Goal: Information Seeking & Learning: Stay updated

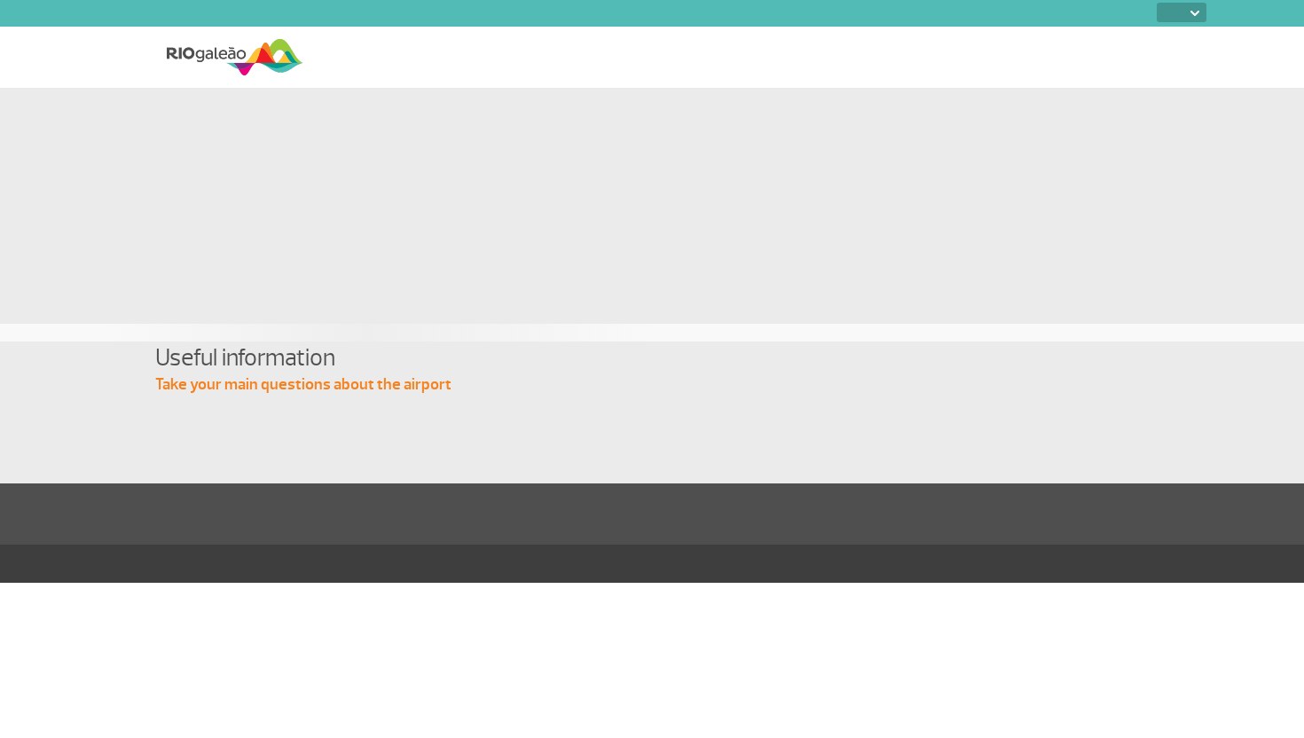
select select
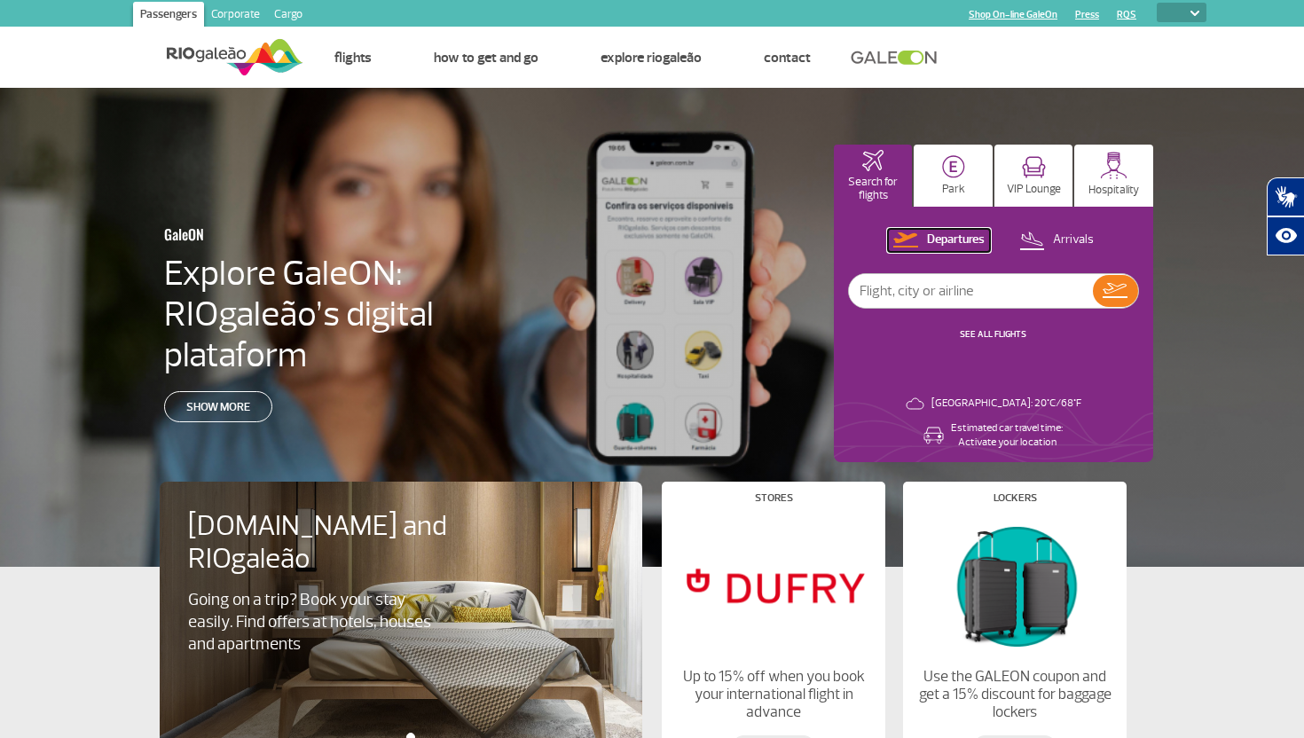
click at [943, 240] on p "Departures" at bounding box center [956, 239] width 58 height 17
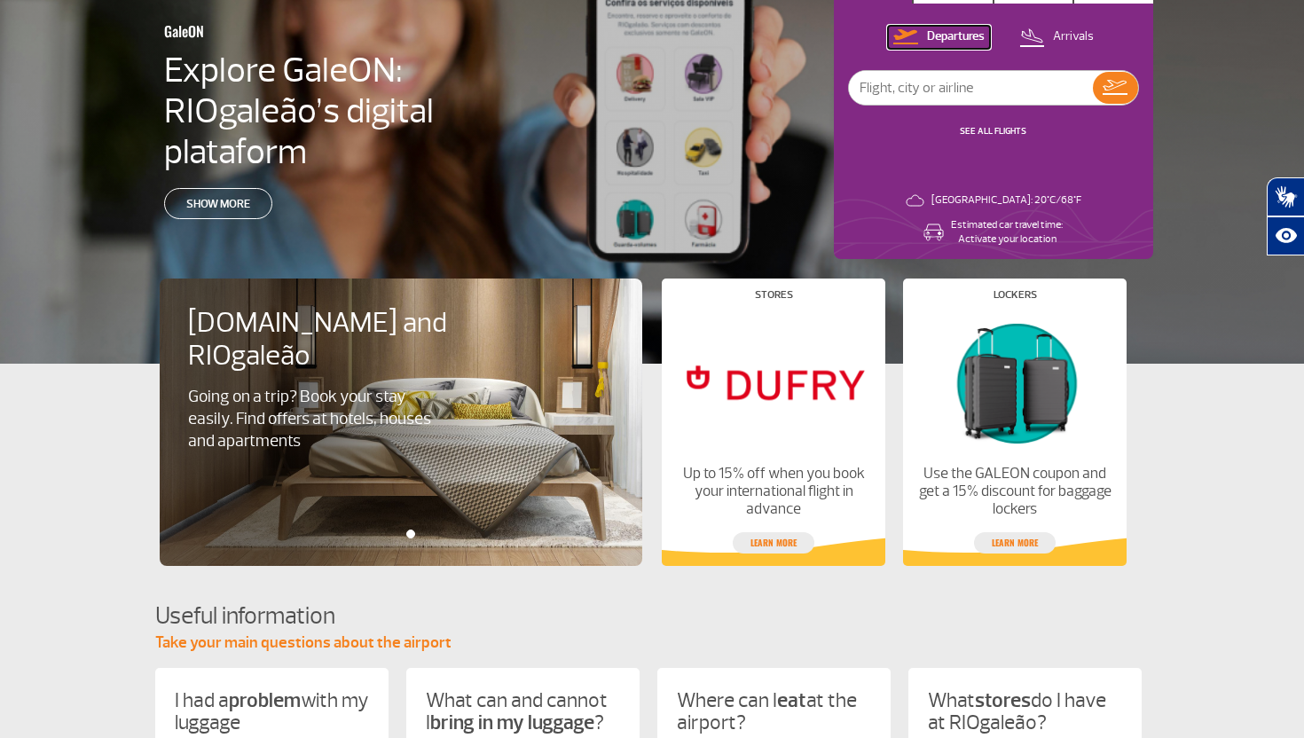
scroll to position [226, 0]
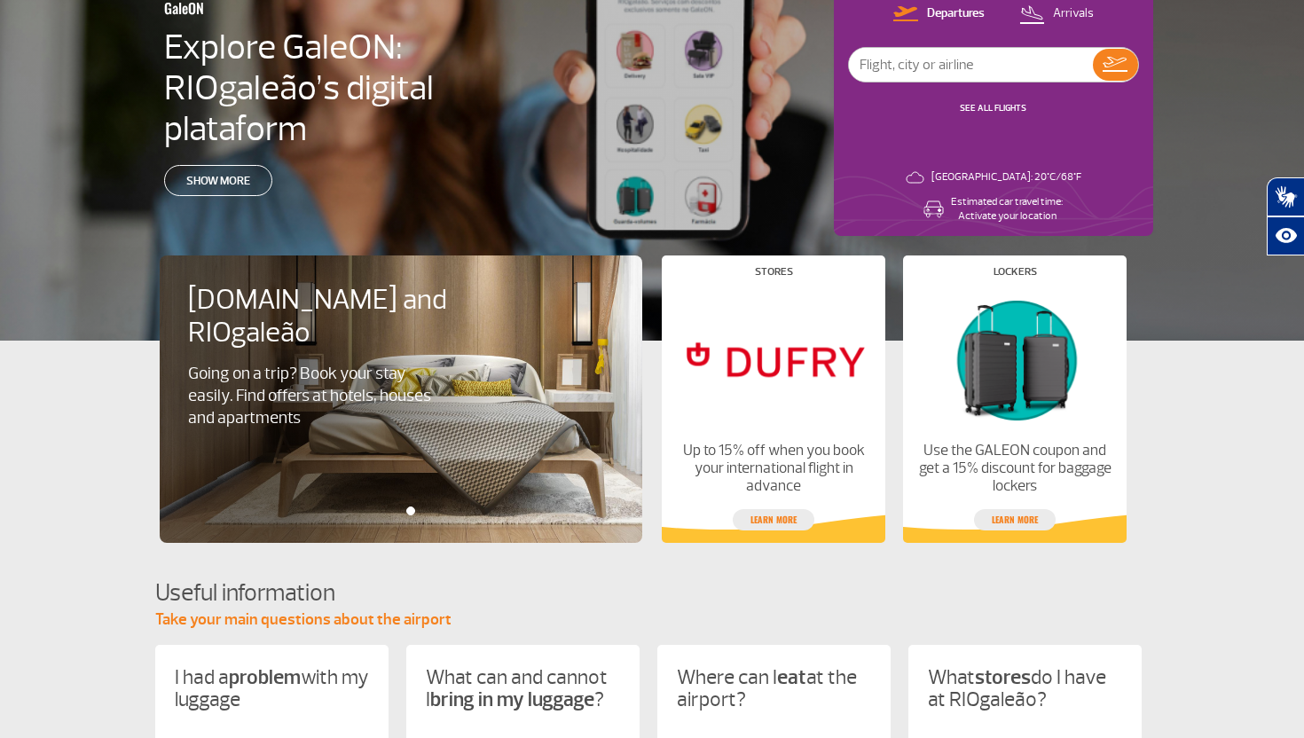
click at [994, 105] on link "SEE ALL FLIGHTS" at bounding box center [993, 108] width 67 height 12
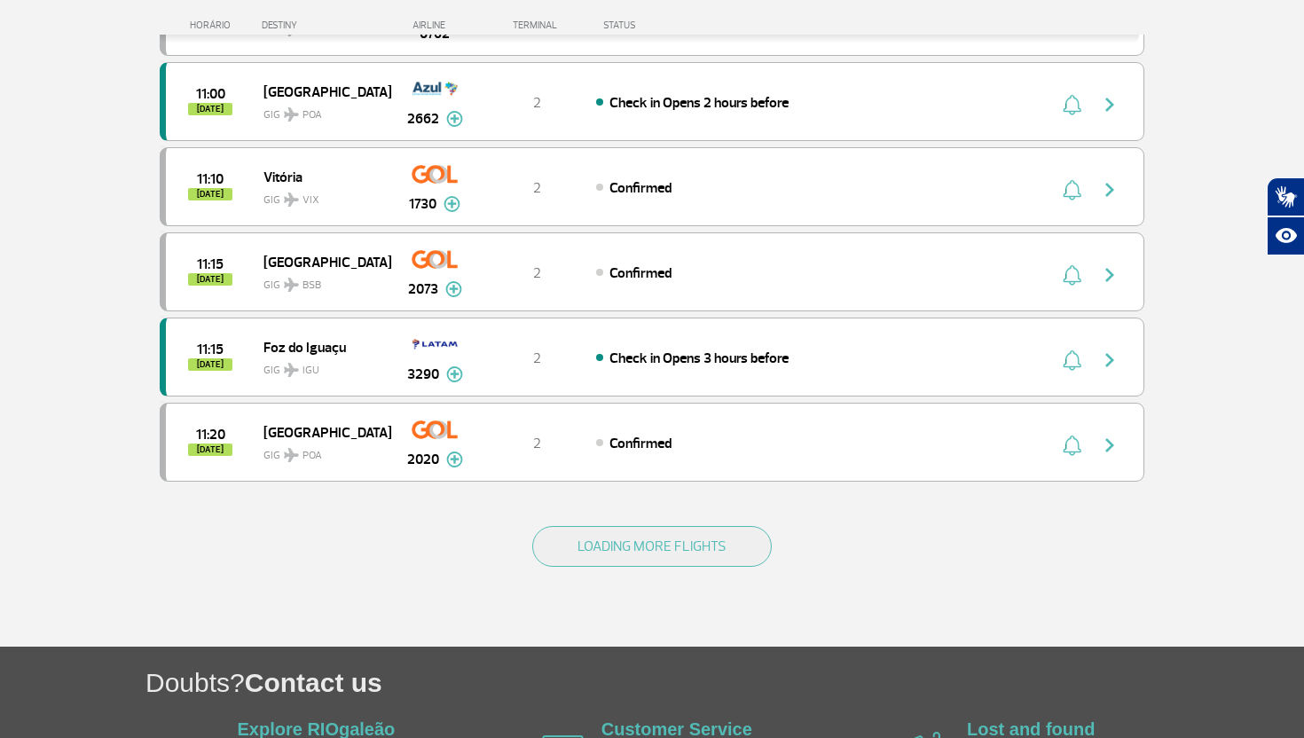
scroll to position [1533, 0]
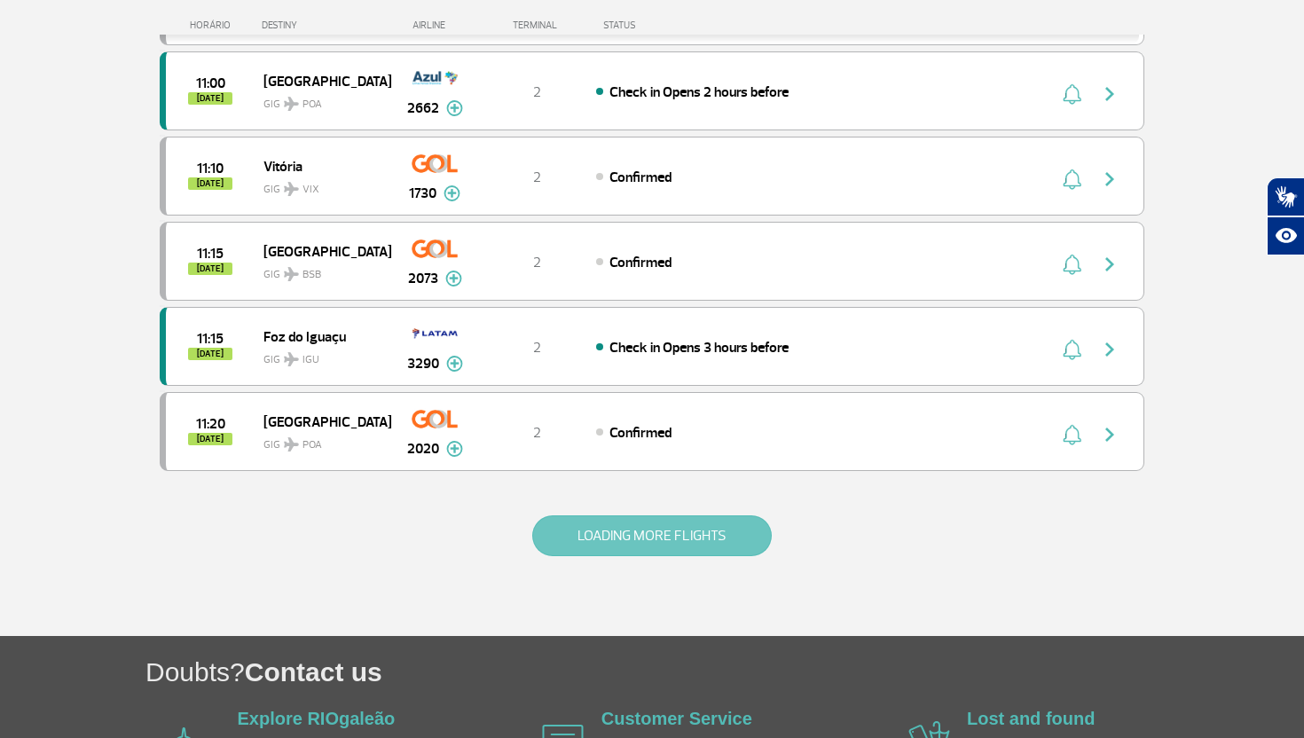
click at [695, 541] on button "LOADING MORE FLIGHTS" at bounding box center [651, 535] width 239 height 41
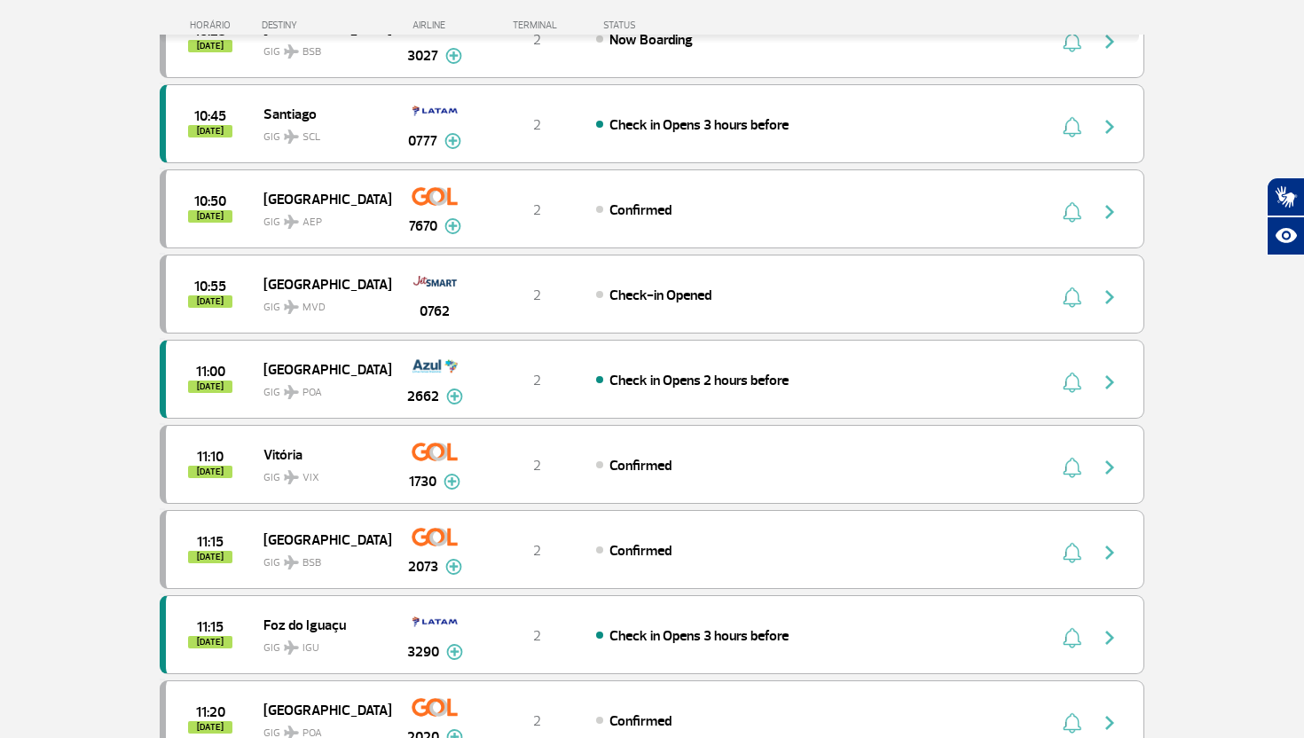
scroll to position [0, 0]
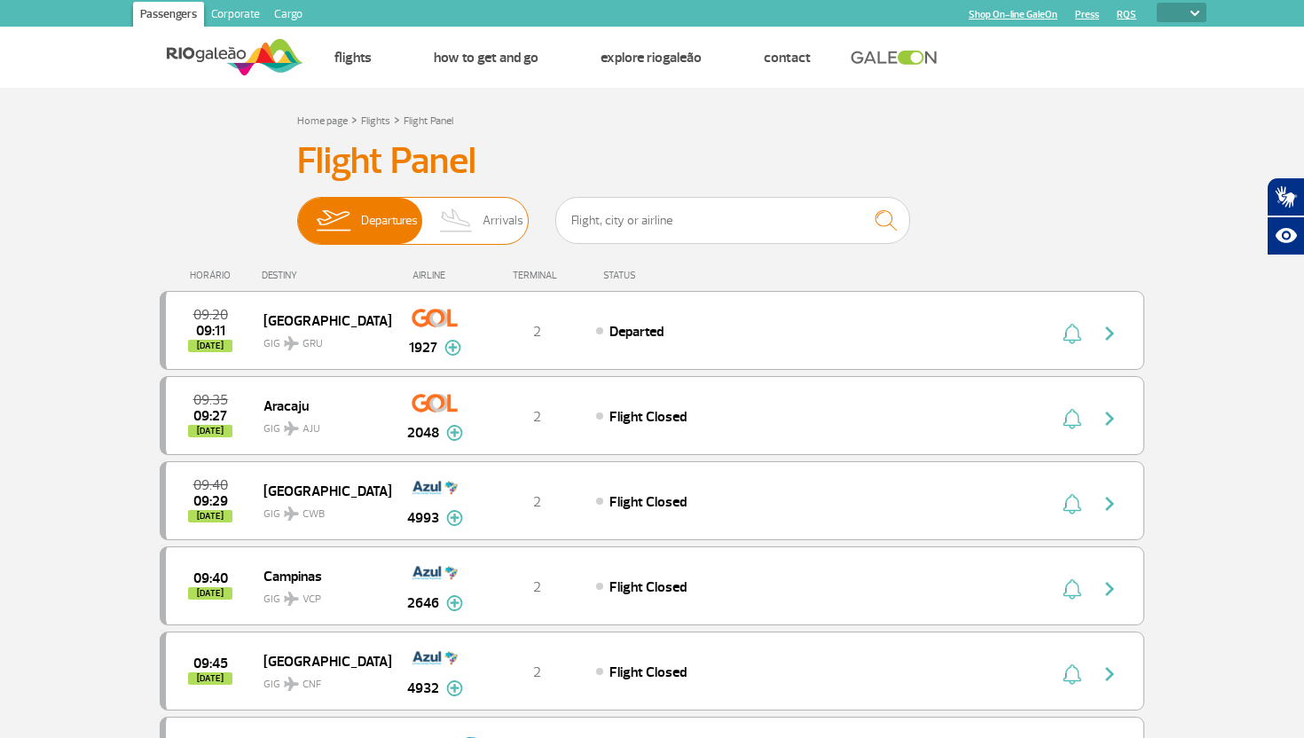
click at [472, 228] on img at bounding box center [456, 221] width 52 height 46
click at [297, 212] on input "Departures Arrivals" at bounding box center [297, 212] width 0 height 0
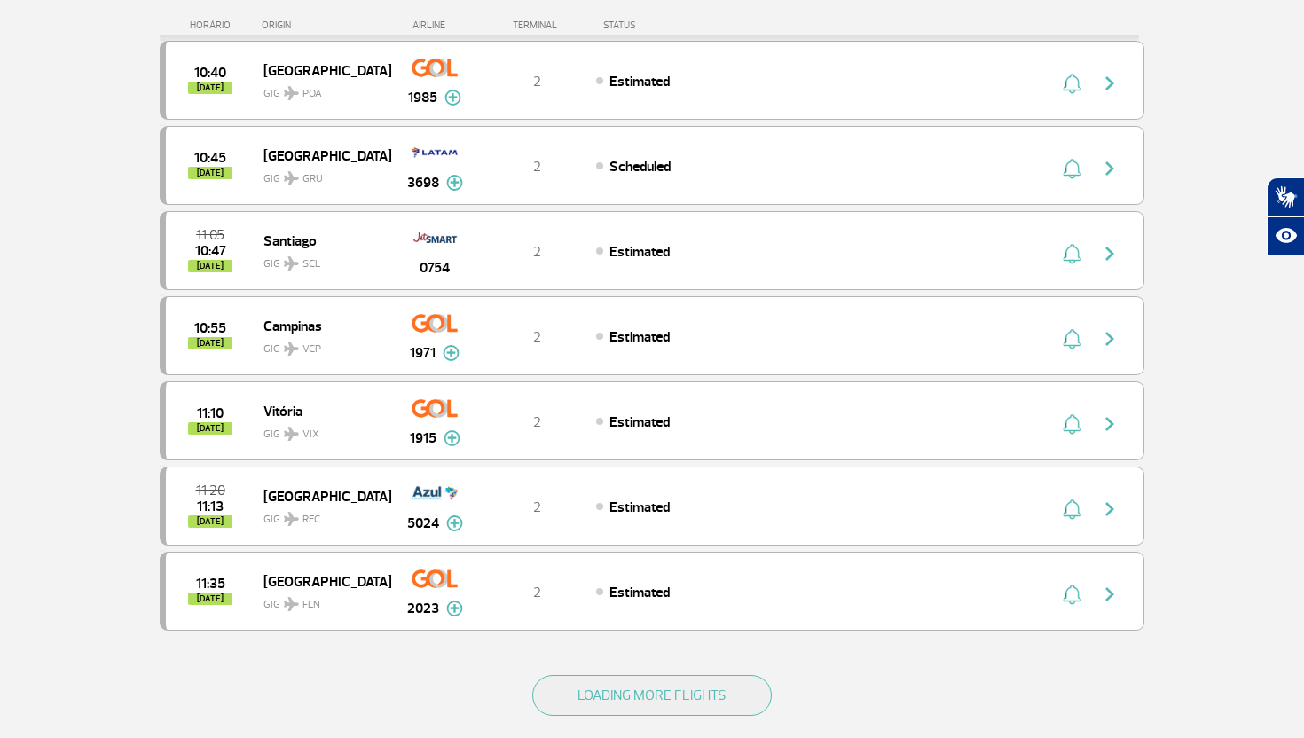
scroll to position [1666, 0]
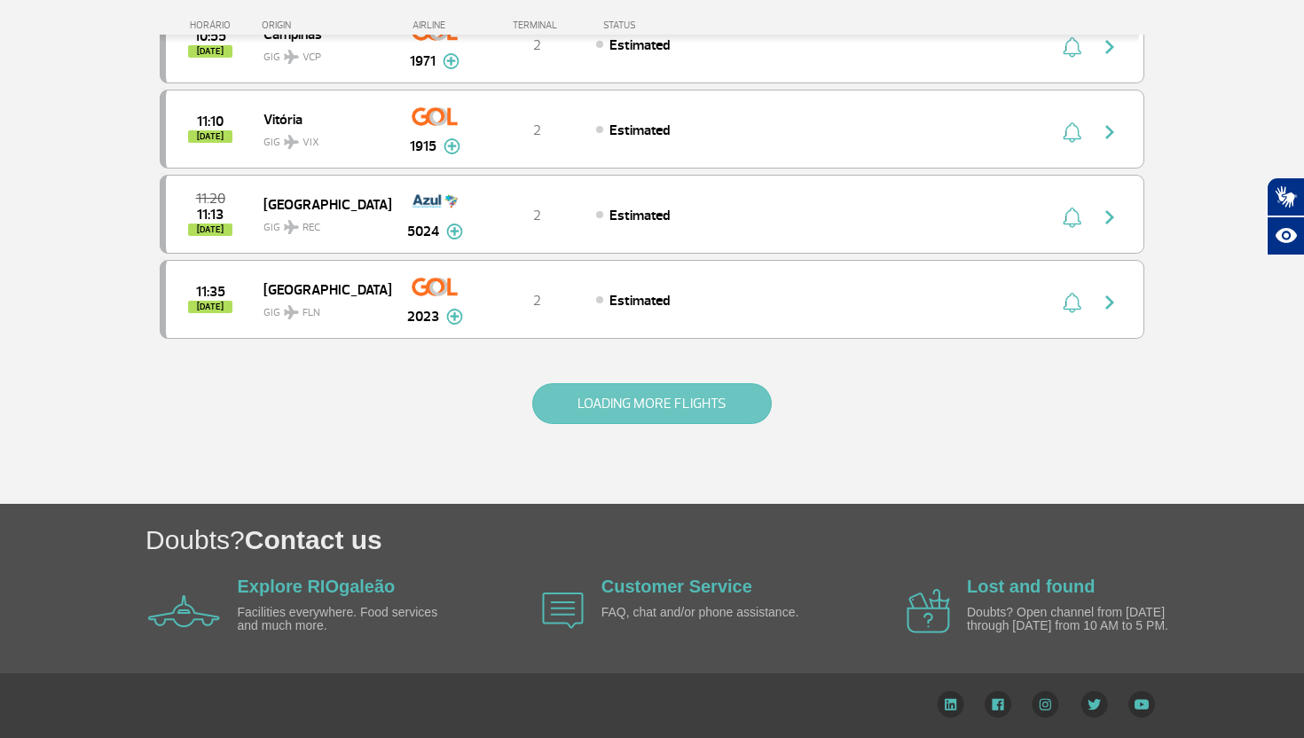
click at [697, 388] on button "LOADING MORE FLIGHTS" at bounding box center [651, 403] width 239 height 41
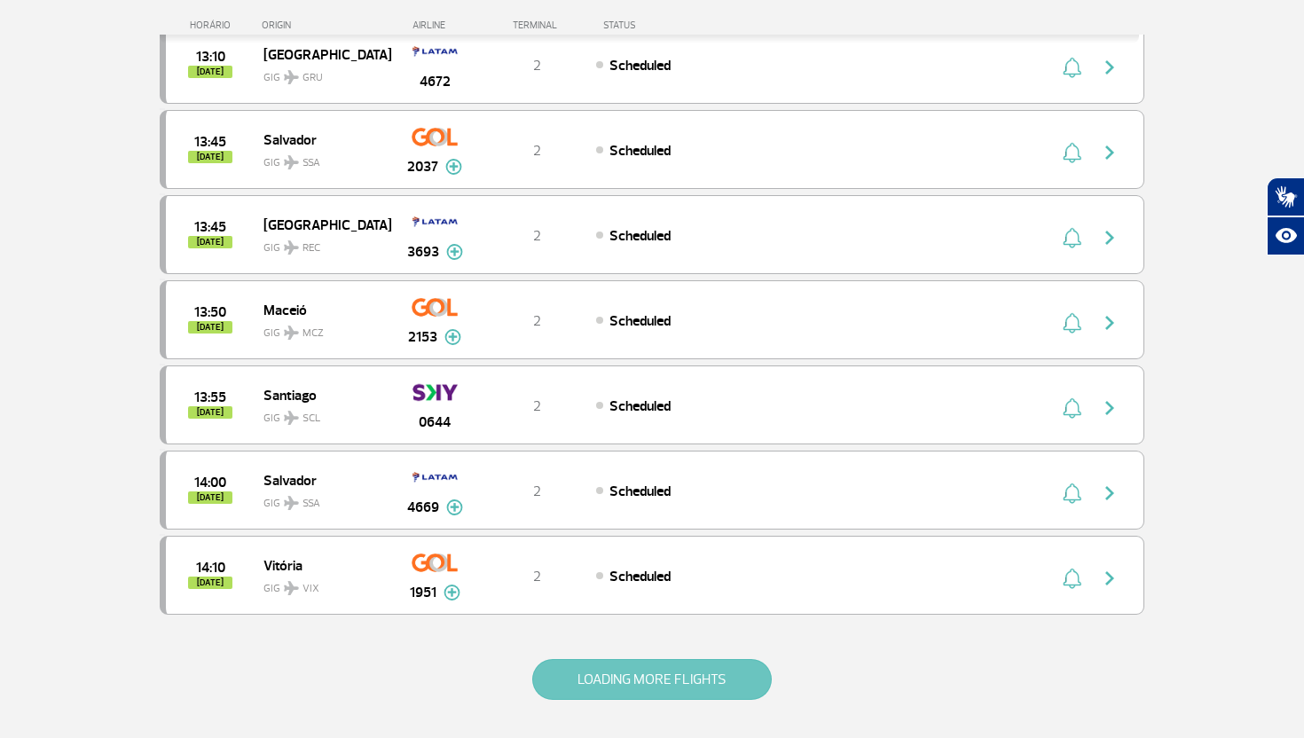
scroll to position [3096, 0]
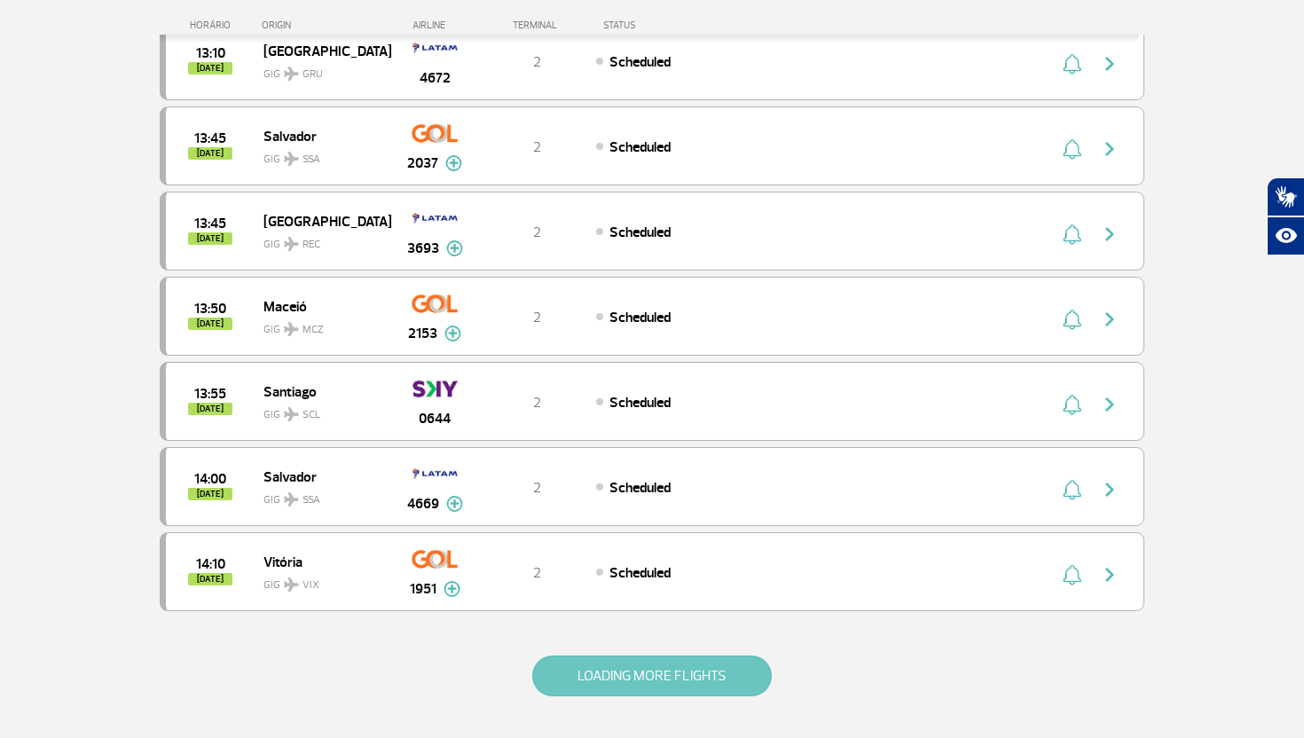
click at [679, 692] on button "LOADING MORE FLIGHTS" at bounding box center [651, 675] width 239 height 41
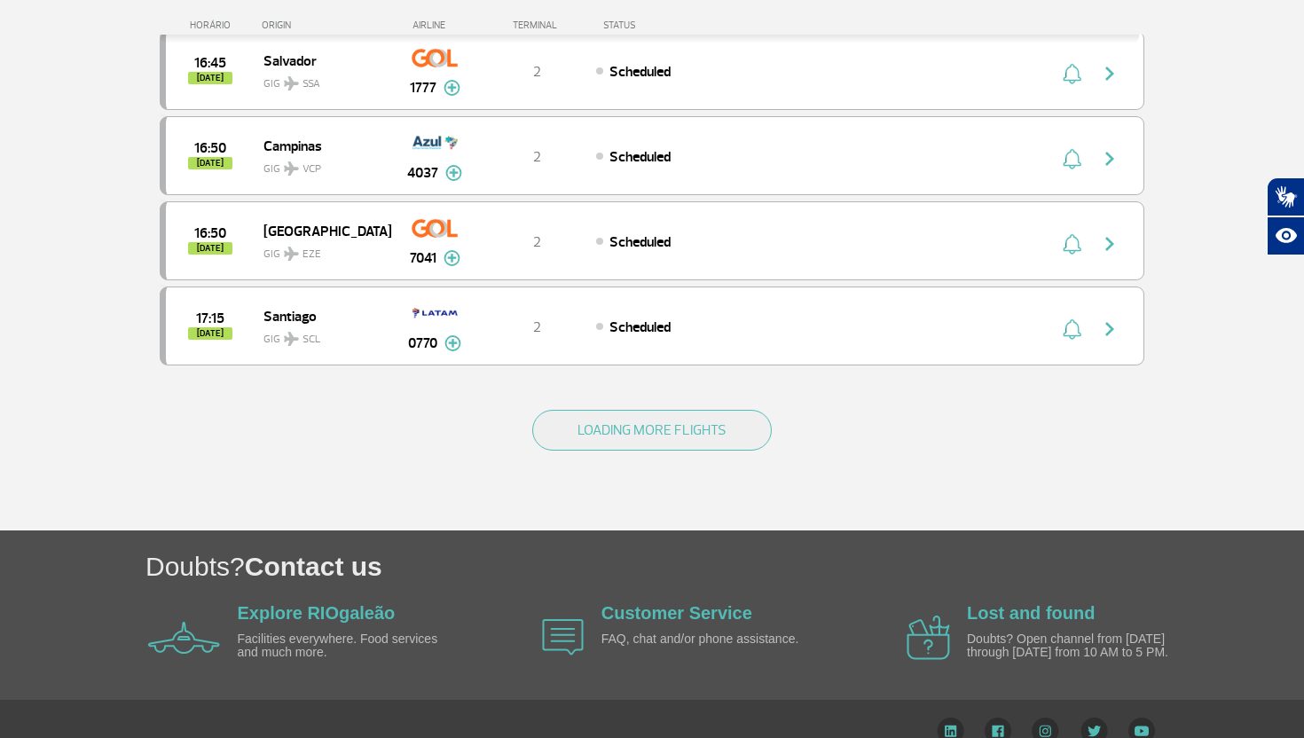
scroll to position [5072, 0]
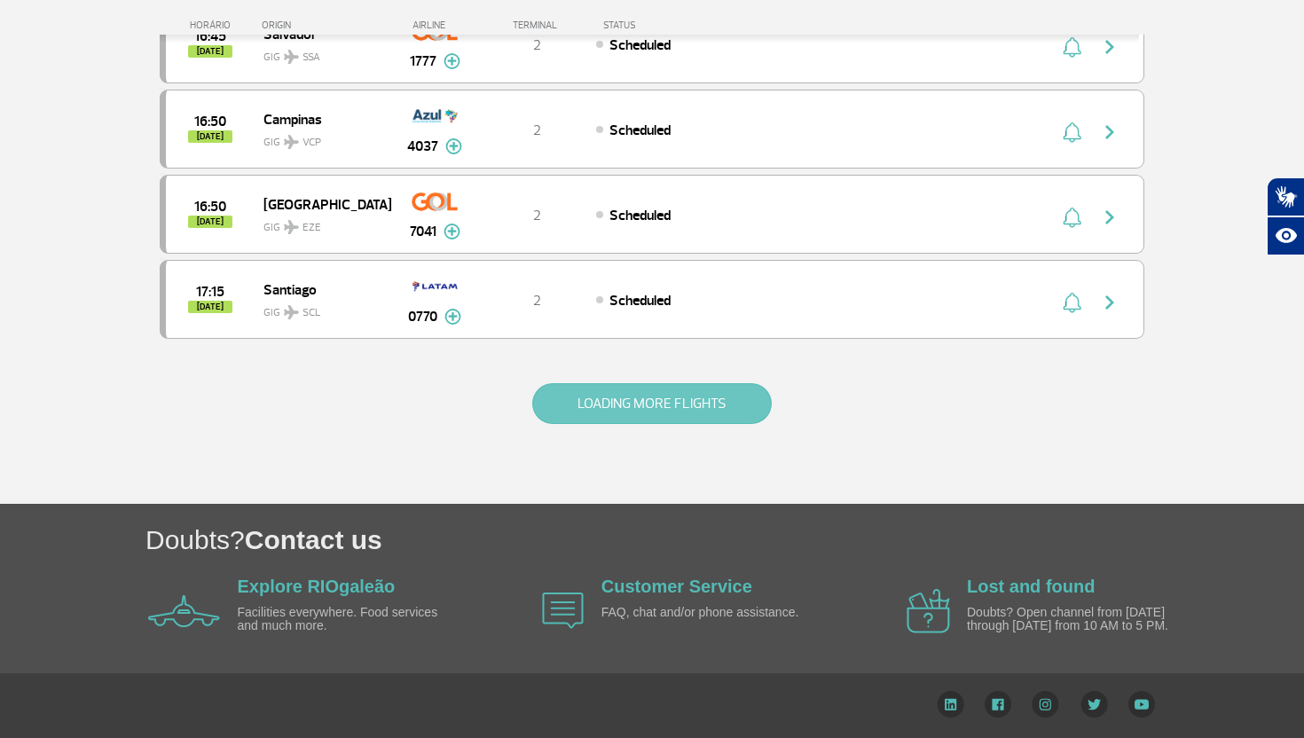
click at [608, 394] on button "LOADING MORE FLIGHTS" at bounding box center [651, 403] width 239 height 41
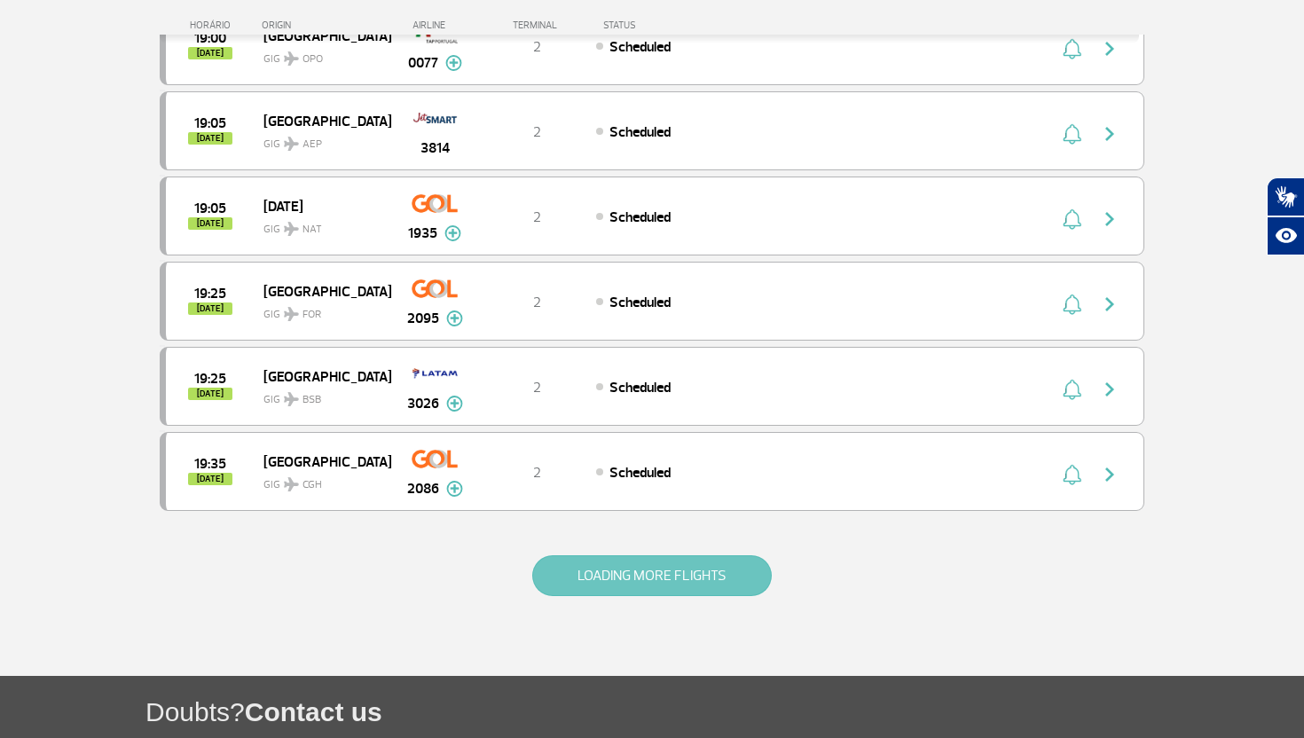
scroll to position [6619, 0]
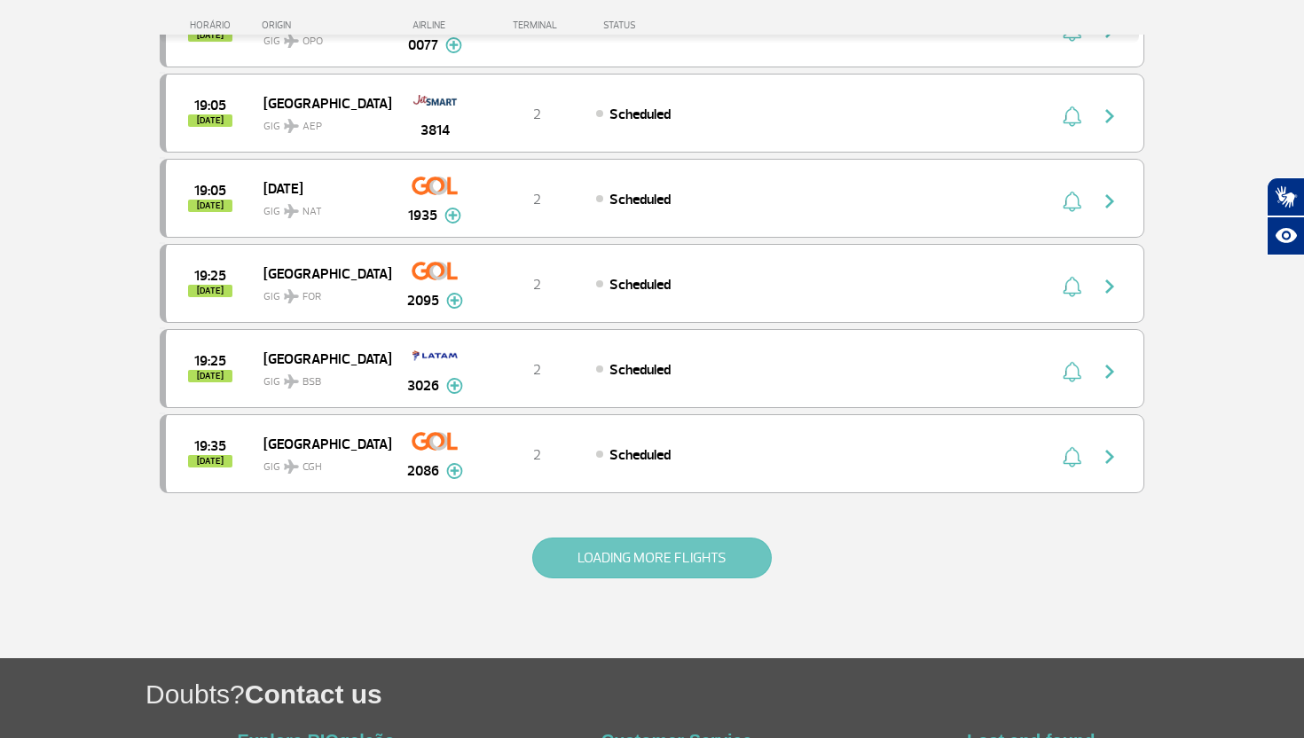
click at [659, 559] on button "LOADING MORE FLIGHTS" at bounding box center [651, 558] width 239 height 41
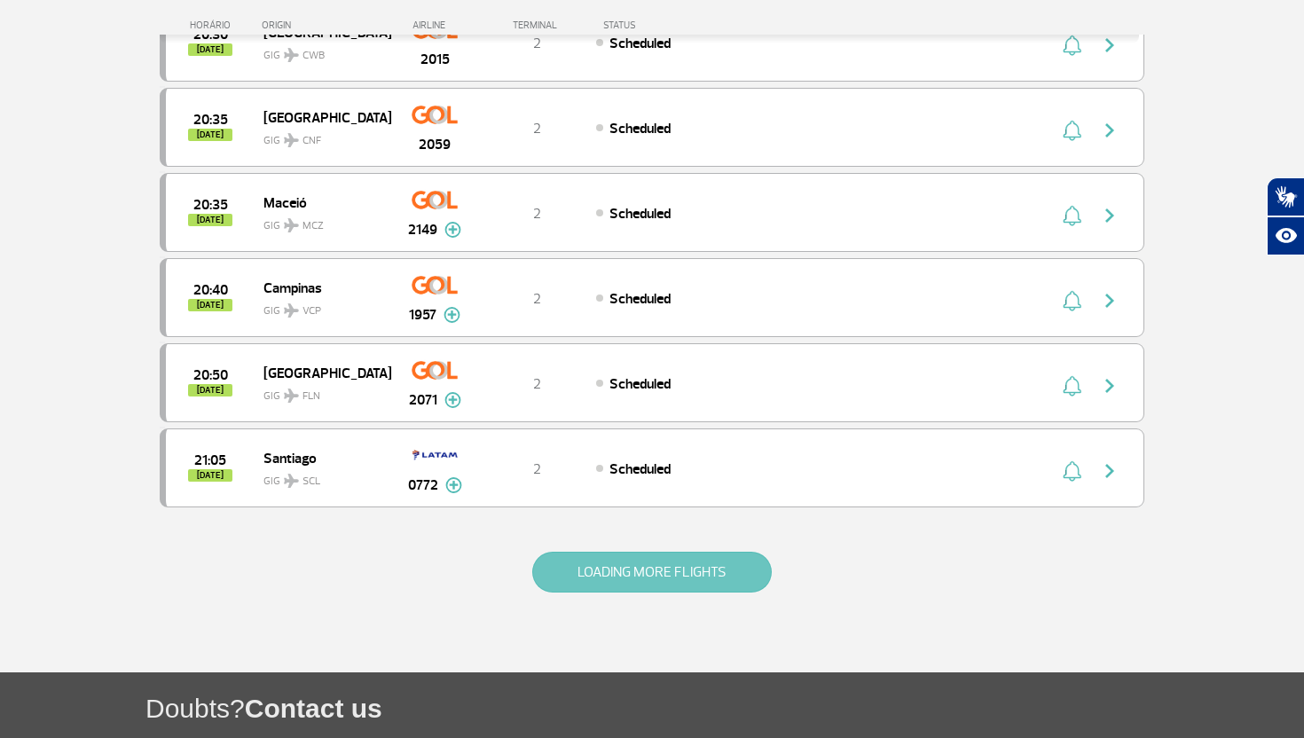
scroll to position [8307, 0]
click at [690, 570] on button "LOADING MORE FLIGHTS" at bounding box center [651, 573] width 239 height 41
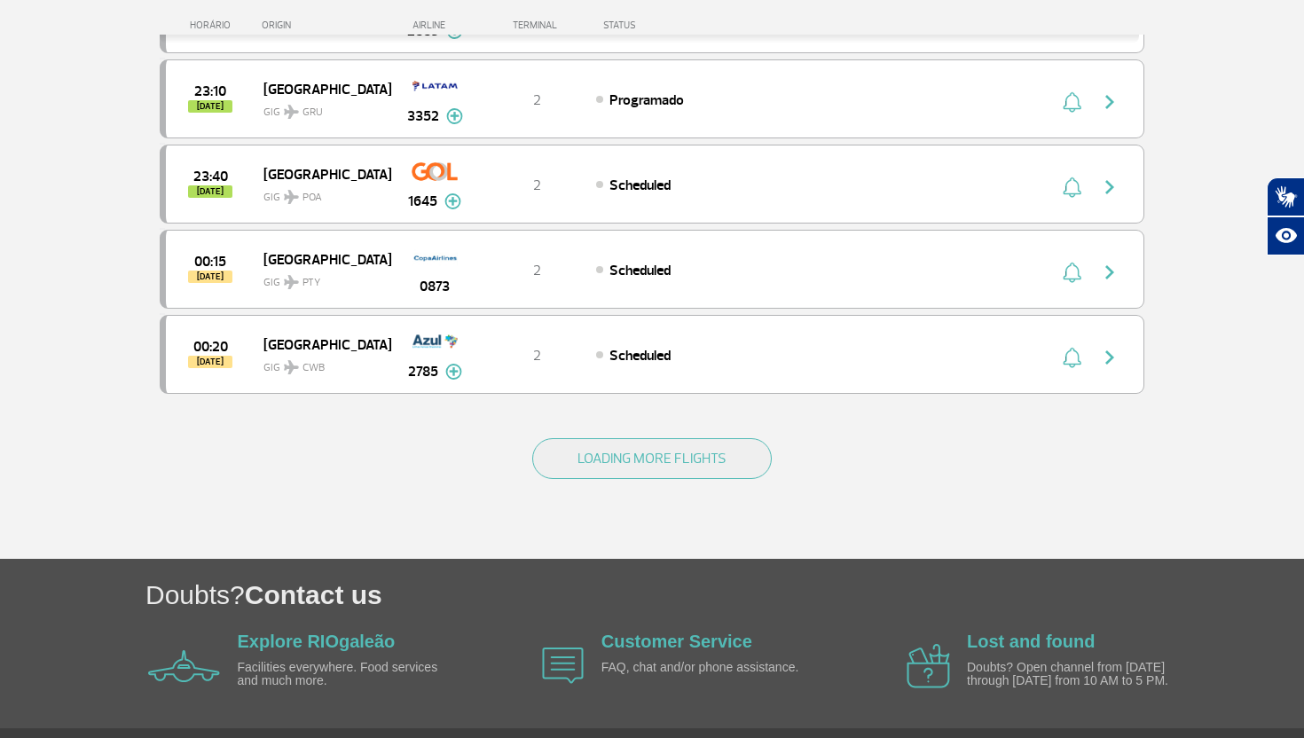
scroll to position [10132, 0]
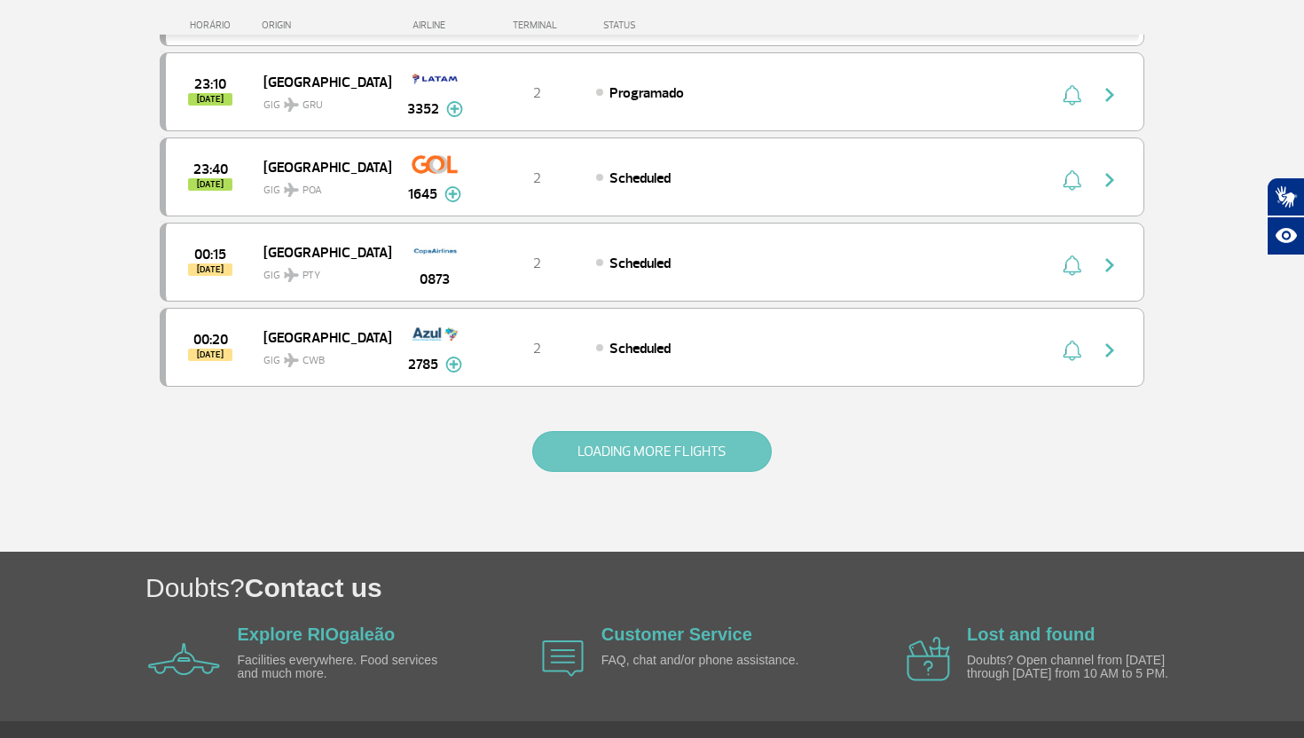
click at [682, 463] on button "LOADING MORE FLIGHTS" at bounding box center [651, 451] width 239 height 41
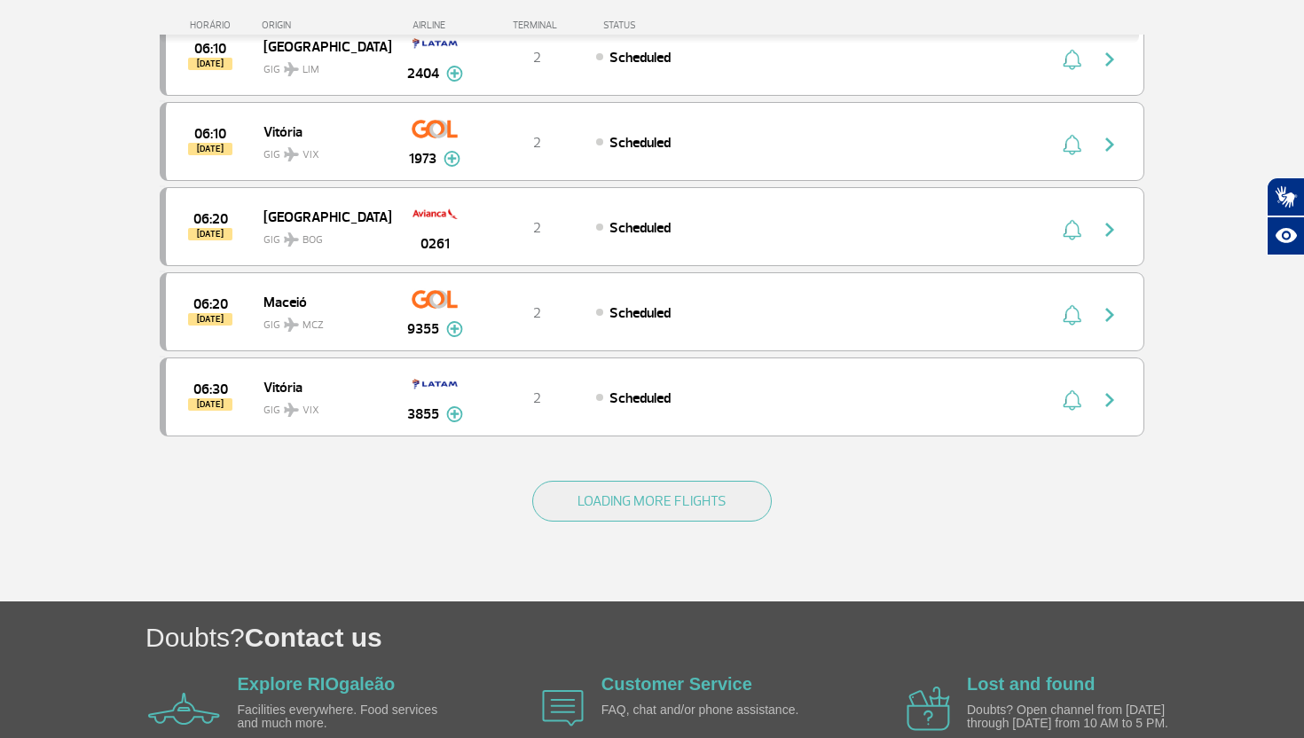
scroll to position [11871, 0]
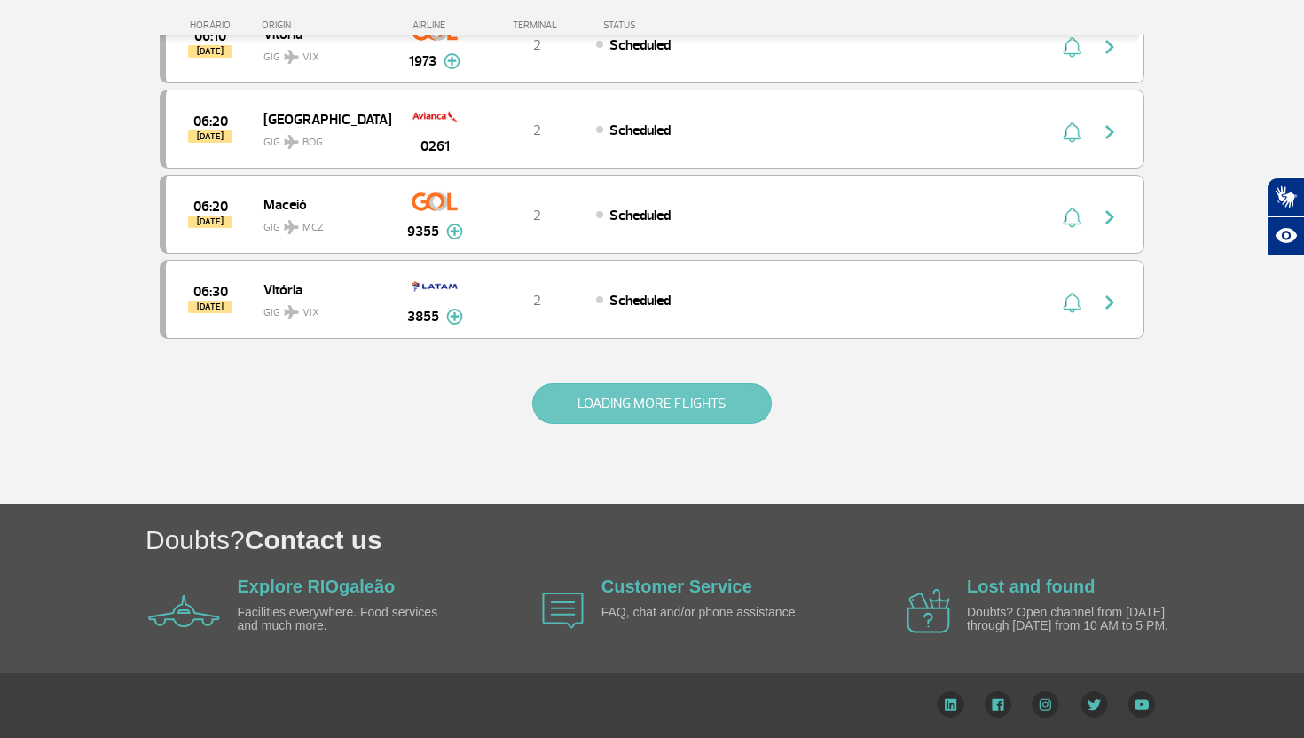
click at [705, 403] on button "LOADING MORE FLIGHTS" at bounding box center [651, 403] width 239 height 41
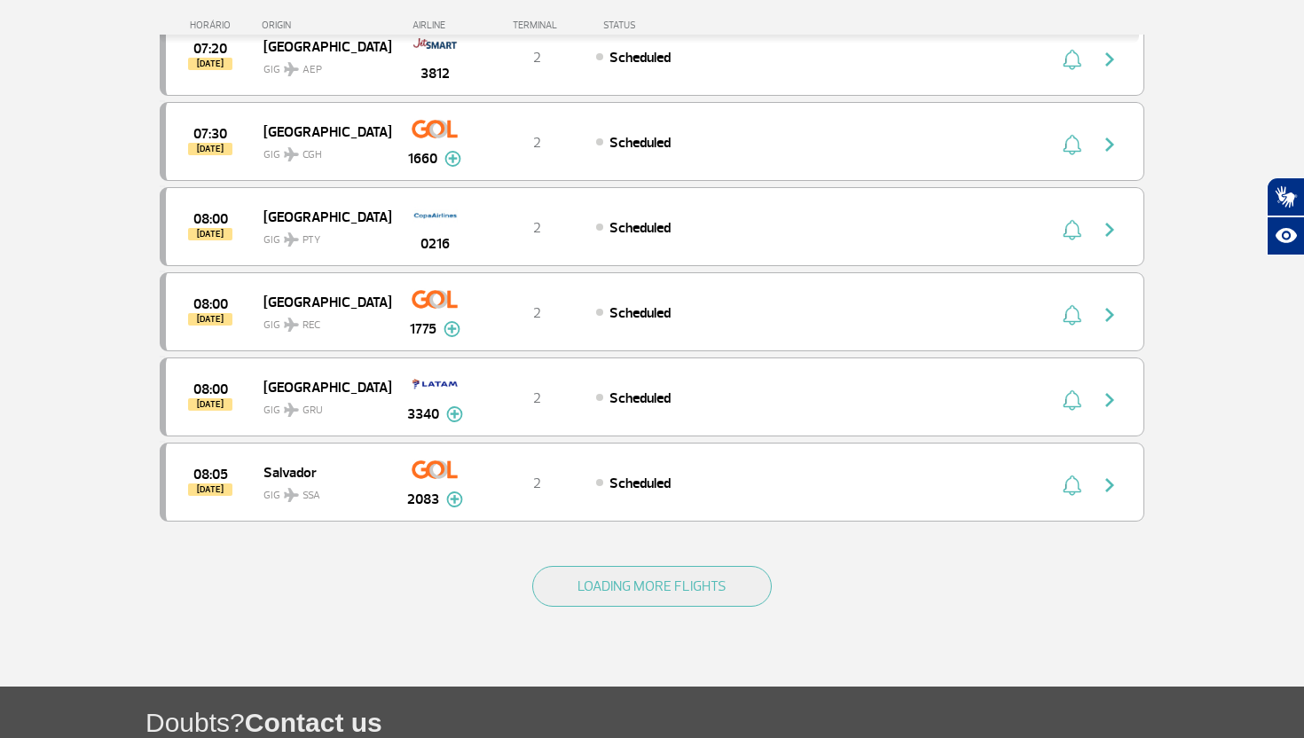
scroll to position [13393, 0]
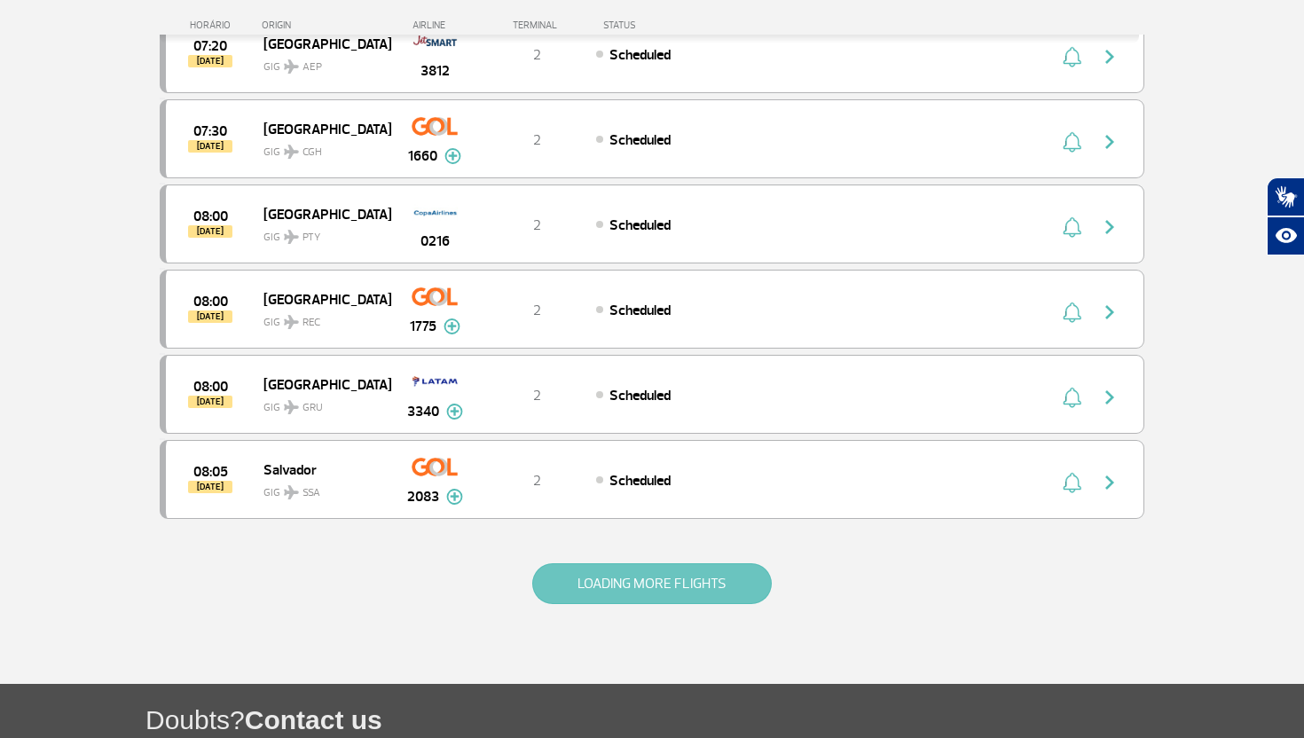
click at [646, 578] on button "LOADING MORE FLIGHTS" at bounding box center [651, 583] width 239 height 41
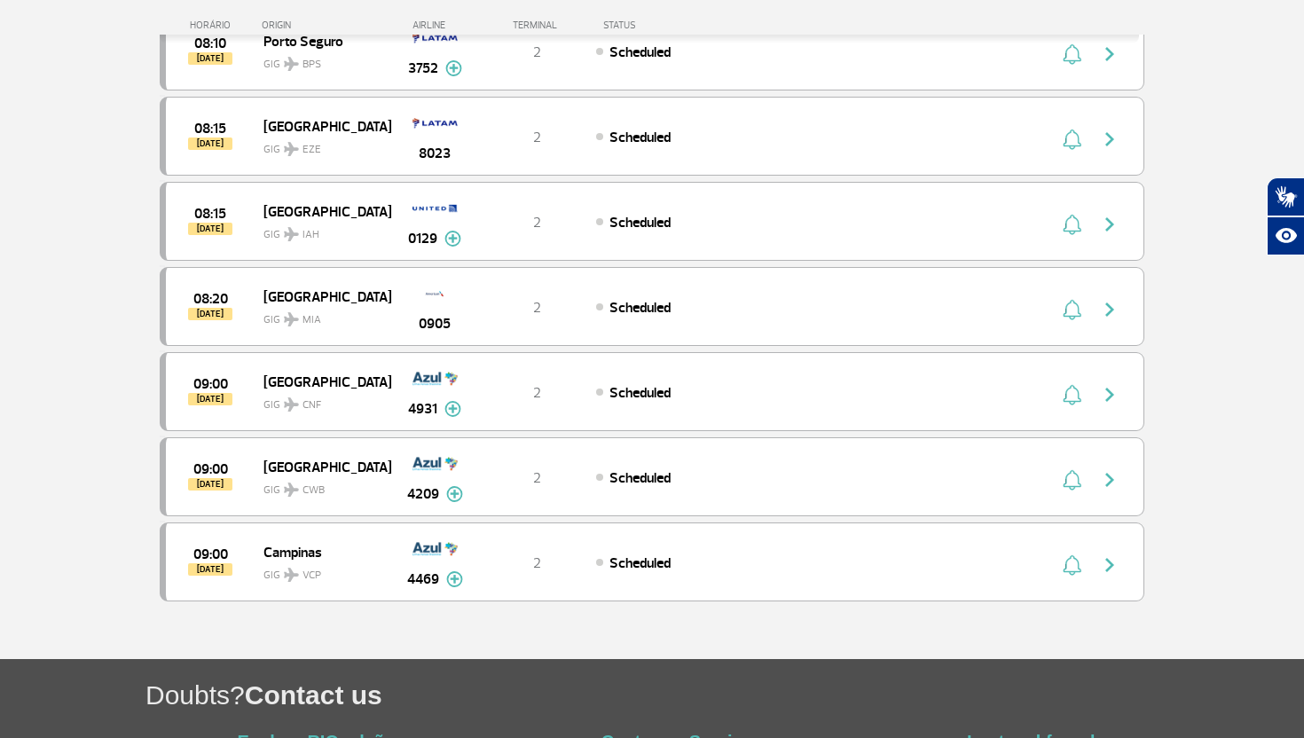
scroll to position [13909, 0]
